Goal: Information Seeking & Learning: Find specific fact

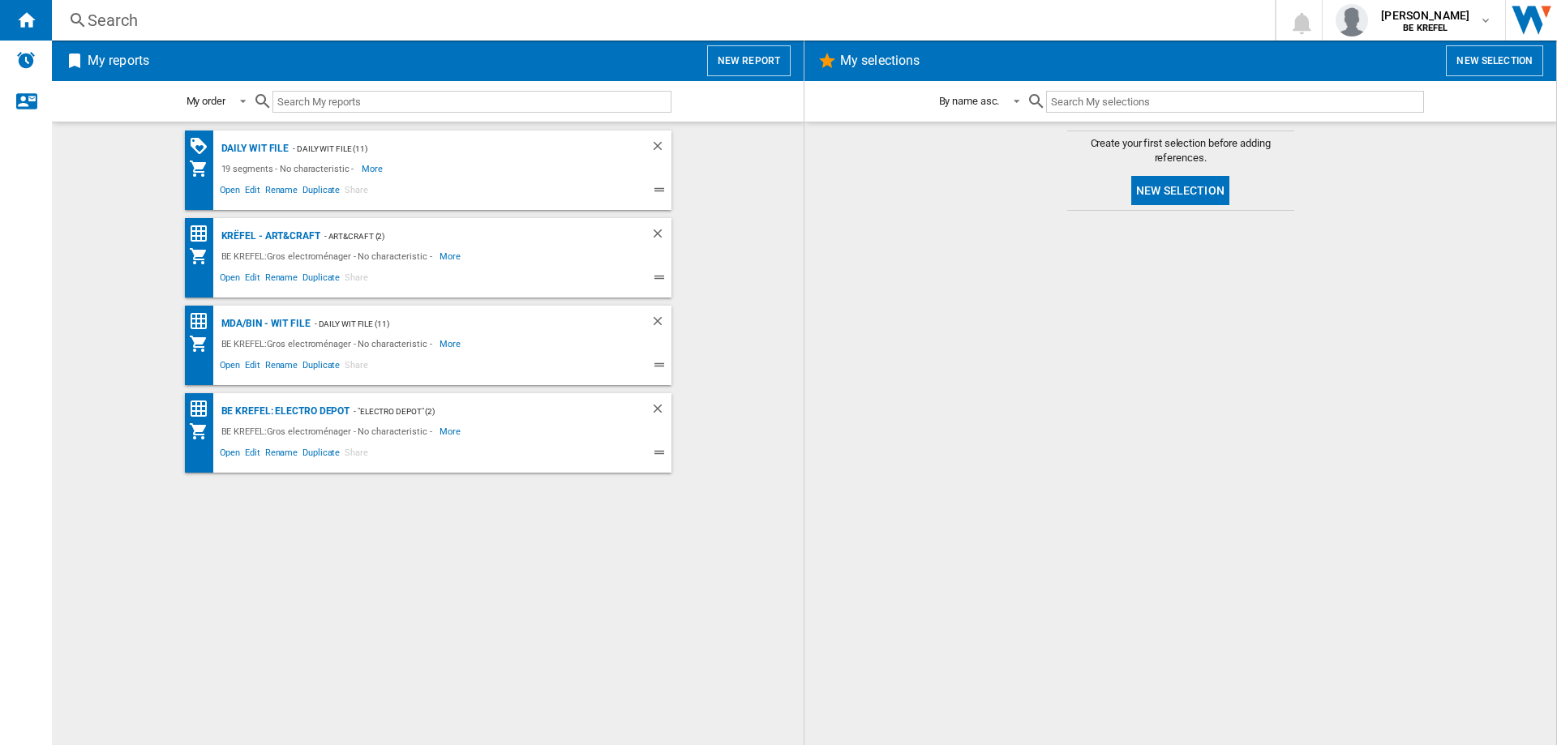
click at [114, 13] on div "Search" at bounding box center [660, 20] width 1145 height 23
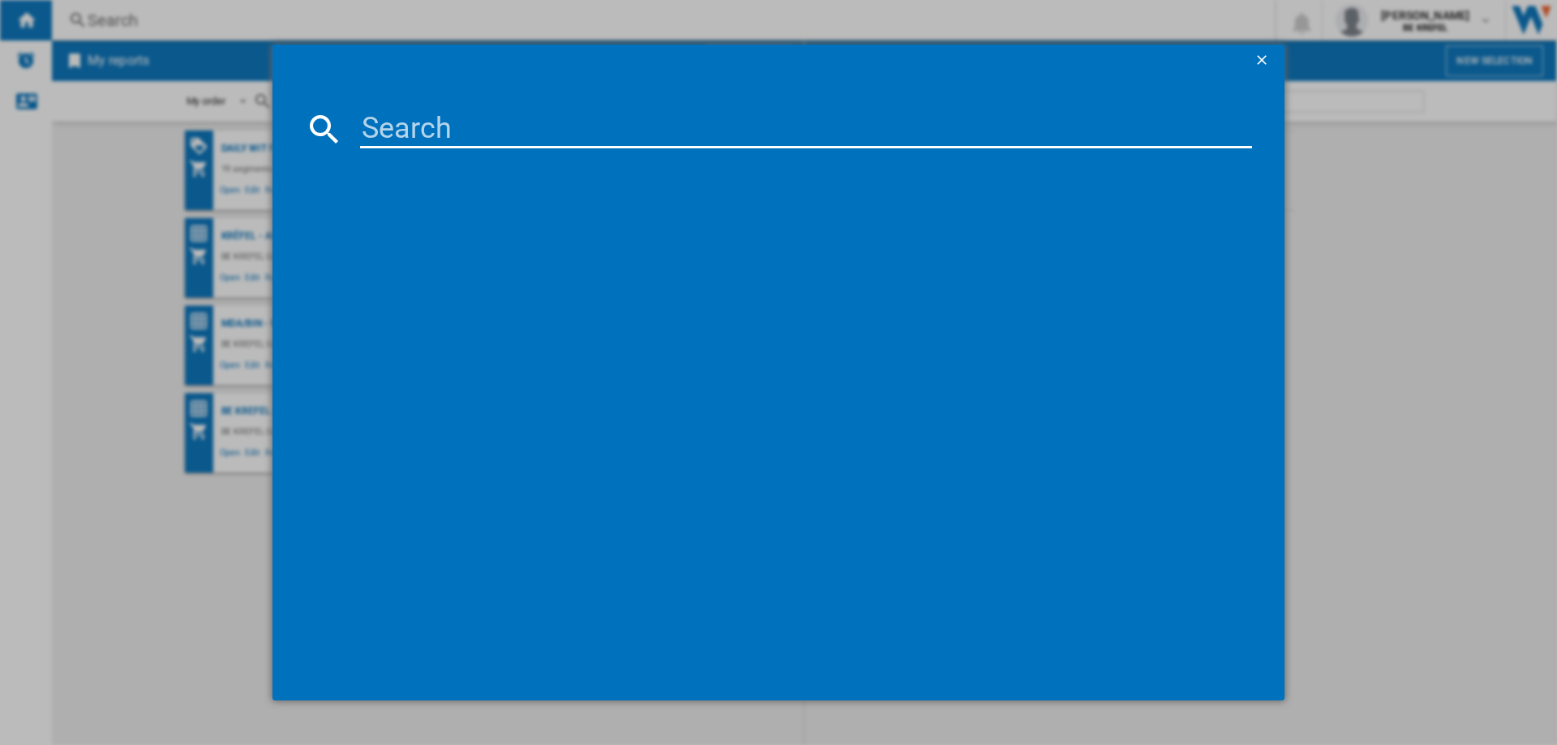
click at [427, 136] on input at bounding box center [806, 128] width 892 height 39
type input "21009960"
click at [398, 195] on div "references (1)" at bounding box center [786, 187] width 931 height 60
